Goal: Transaction & Acquisition: Purchase product/service

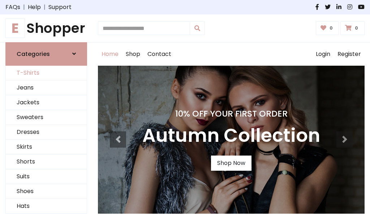
click at [46, 73] on link "T-Shirts" at bounding box center [46, 73] width 81 height 15
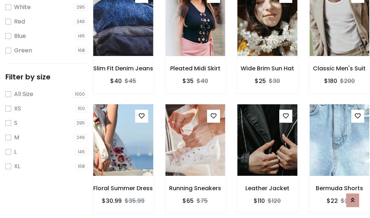
scroll to position [13, 0]
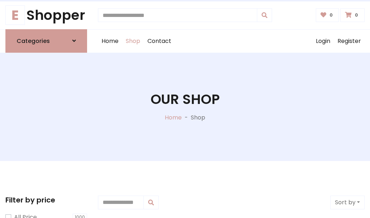
click at [185, 107] on h1 "Our Shop" at bounding box center [185, 99] width 69 height 16
click at [231, 41] on div "Home Shop Contact Log out Login Register" at bounding box center [231, 41] width 267 height 23
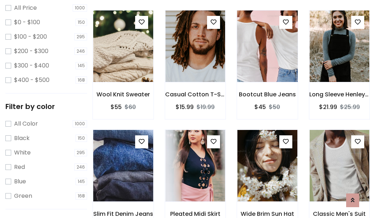
click at [267, 59] on img at bounding box center [267, 47] width 72 height 174
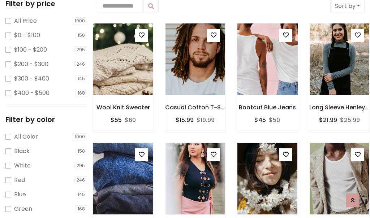
scroll to position [13, 0]
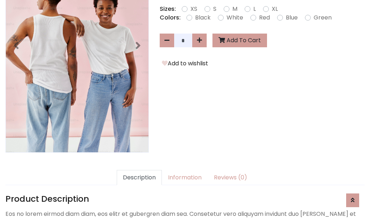
scroll to position [177, 0]
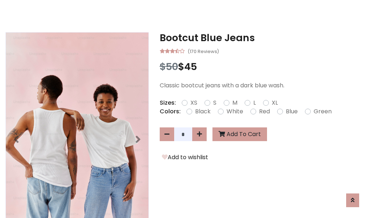
click at [262, 38] on h3 "Bootcut Blue Jeans" at bounding box center [262, 38] width 205 height 12
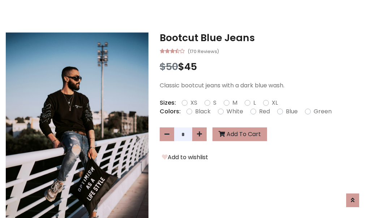
click at [262, 38] on h3 "Bootcut Blue Jeans" at bounding box center [262, 38] width 205 height 12
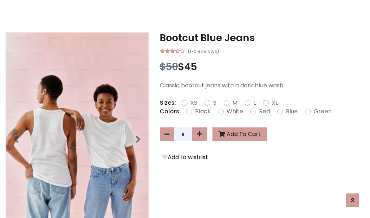
click at [262, 38] on h3 "Bootcut Blue Jeans" at bounding box center [262, 38] width 205 height 12
